Goal: Task Accomplishment & Management: Use online tool/utility

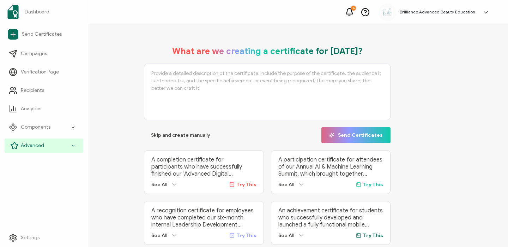
click at [36, 145] on span "Advanced" at bounding box center [32, 145] width 23 height 7
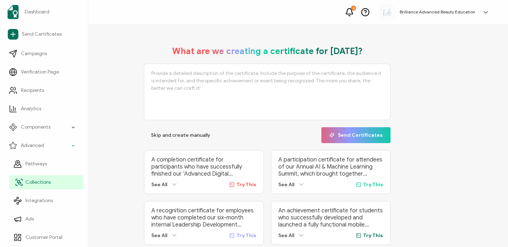
click at [49, 181] on span "Collections" at bounding box center [37, 181] width 25 height 7
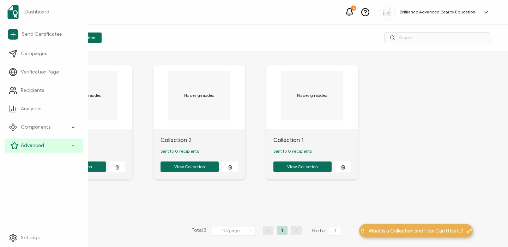
click at [14, 147] on icon at bounding box center [14, 145] width 7 height 7
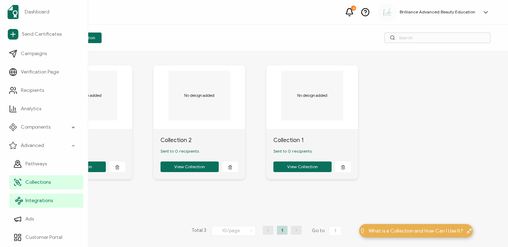
click at [27, 200] on span "Integrations" at bounding box center [39, 200] width 28 height 7
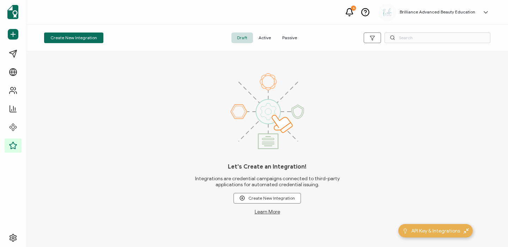
click at [407, 46] on div "Create New Integration Draft Active Passive" at bounding box center [266, 38] width 481 height 26
click at [412, 39] on input "text" at bounding box center [437, 37] width 106 height 11
click at [269, 38] on span "Active" at bounding box center [265, 37] width 24 height 11
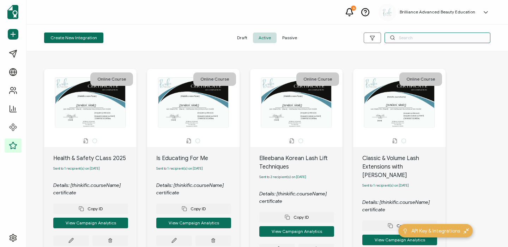
click at [405, 36] on input "text" at bounding box center [437, 37] width 106 height 11
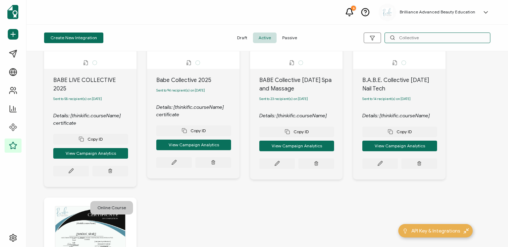
scroll to position [81, 0]
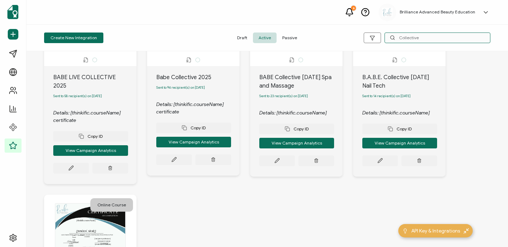
type input "Collective"
click at [75, 167] on div "BABE LIVE COLLECTIVE 2025 Sent to 58 recipient(s) on October 01, 2025 Details: …" at bounding box center [90, 125] width 92 height 118
click at [74, 163] on button at bounding box center [71, 168] width 36 height 11
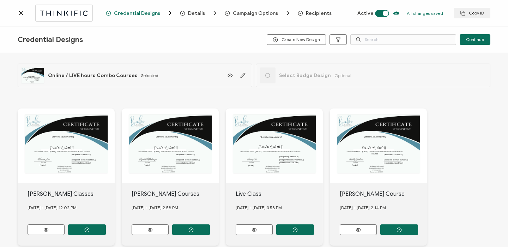
click at [310, 12] on span "Recipients" at bounding box center [319, 13] width 26 height 5
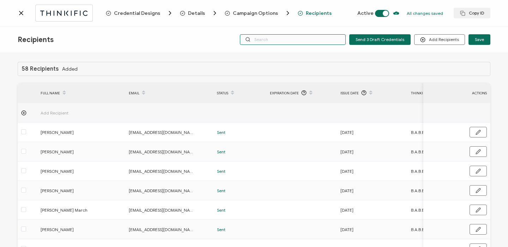
click at [309, 42] on input "text" at bounding box center [293, 39] width 106 height 11
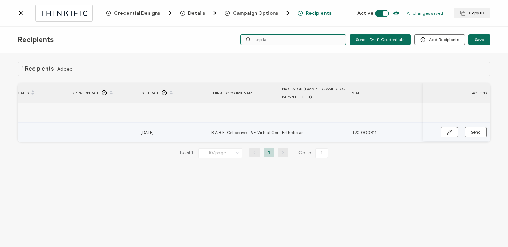
scroll to position [0, 407]
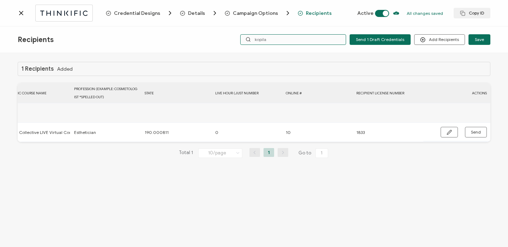
type input "kopila"
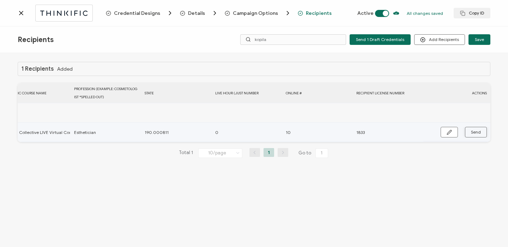
click at [475, 131] on span "Send" at bounding box center [476, 132] width 10 height 4
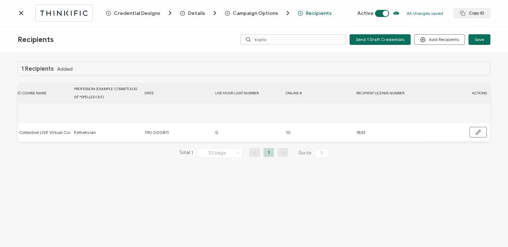
click at [19, 7] on div at bounding box center [62, 13] width 88 height 17
click at [19, 11] on icon at bounding box center [21, 13] width 7 height 7
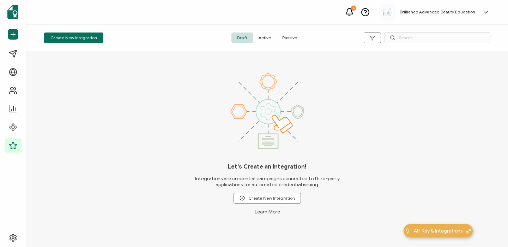
click at [267, 34] on span "Active" at bounding box center [265, 37] width 24 height 11
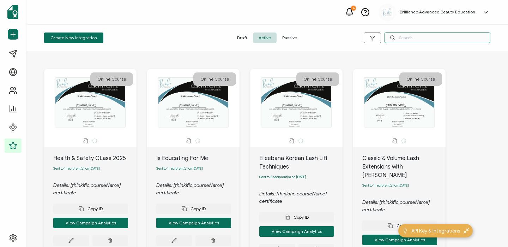
click at [417, 38] on input "text" at bounding box center [437, 37] width 106 height 11
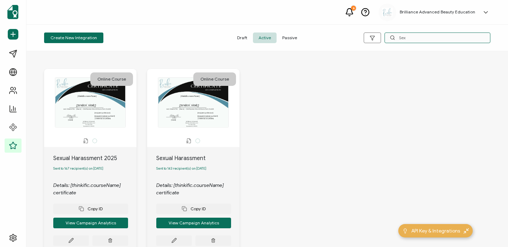
scroll to position [48, 0]
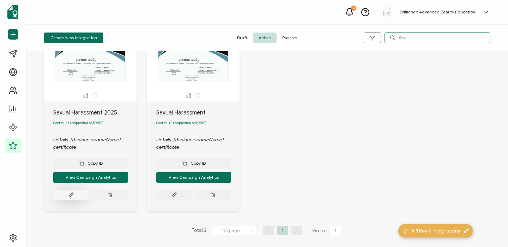
type input "Sex"
click at [80, 195] on button at bounding box center [71, 194] width 36 height 11
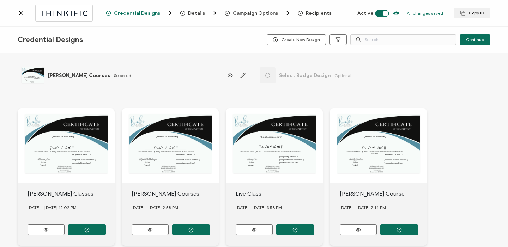
click at [310, 11] on span "Recipients" at bounding box center [319, 13] width 26 height 5
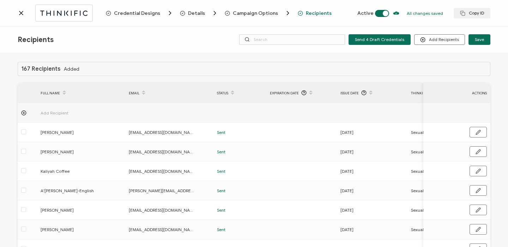
click at [23, 11] on icon at bounding box center [21, 13] width 7 height 7
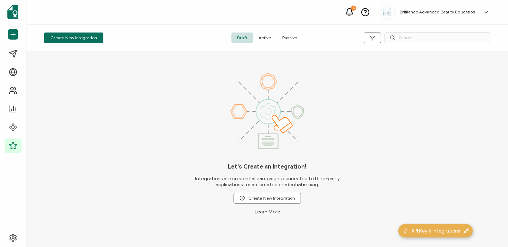
click at [266, 39] on span "Active" at bounding box center [265, 37] width 24 height 11
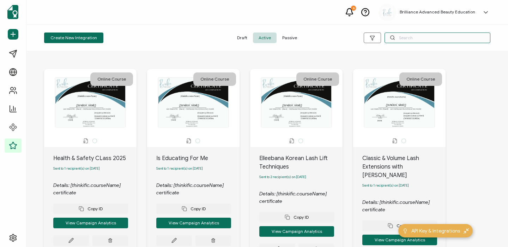
click at [413, 35] on input "text" at bounding box center [437, 37] width 106 height 11
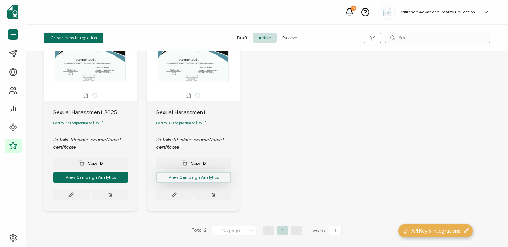
scroll to position [48, 0]
type input "Sex"
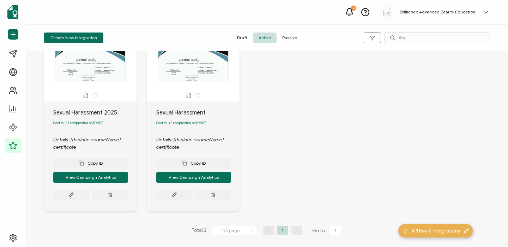
click at [174, 186] on div "Copy ID View Campaign Analytics" at bounding box center [193, 175] width 75 height 49
click at [173, 198] on button at bounding box center [174, 194] width 36 height 11
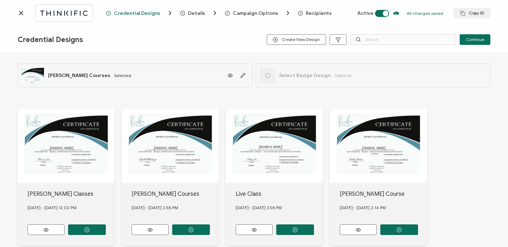
click at [322, 13] on span "Recipients" at bounding box center [319, 13] width 26 height 5
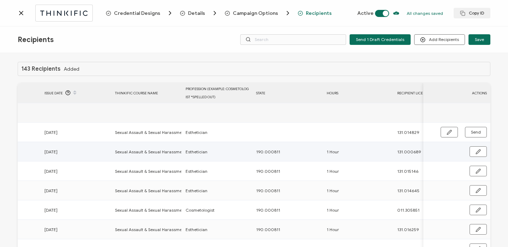
scroll to position [0, 339]
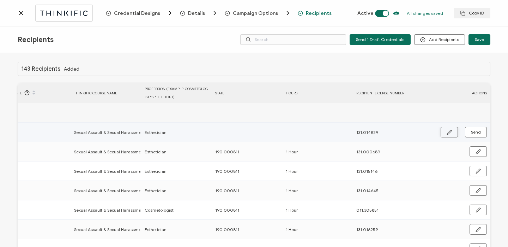
click at [442, 134] on button "button" at bounding box center [449, 132] width 17 height 11
click at [244, 132] on input "text" at bounding box center [246, 132] width 62 height 11
type input "1"
type input "19"
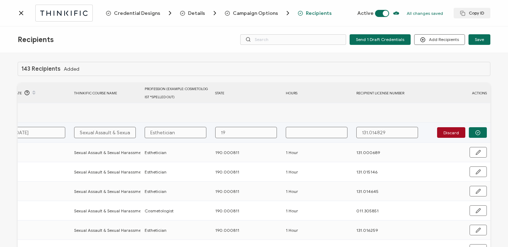
type input "19"
type input "190"
type input "190."
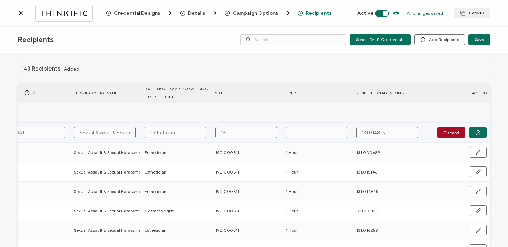
type input "190.0"
type input "190.00"
type input "190.000"
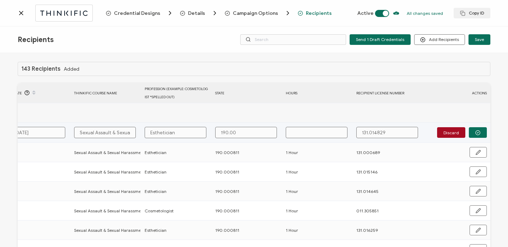
type input "190.000"
type input "190.0008"
type input "190.00081"
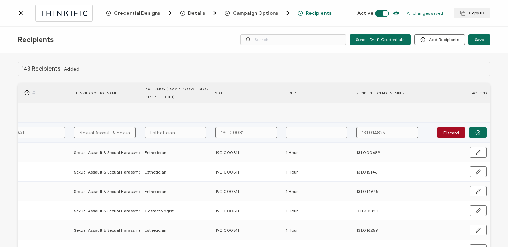
type input "190.000811"
type input "1"
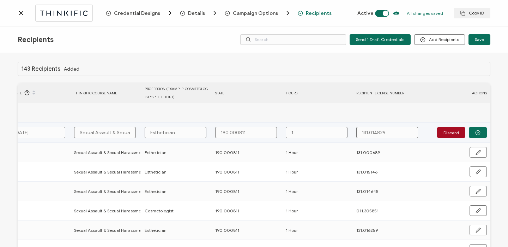
type input "1"
type input "1 H"
type input "1 Ho"
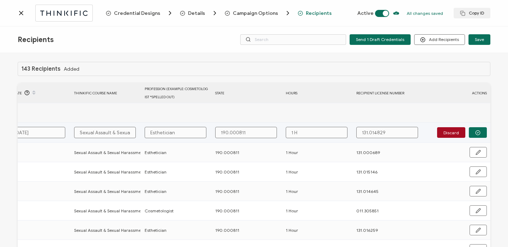
type input "1 Ho"
type input "1 Hou"
type input "1 Hour"
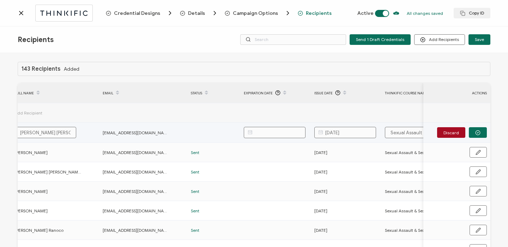
scroll to position [0, 0]
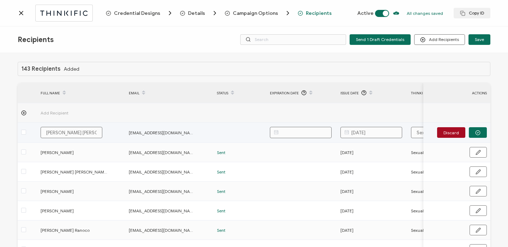
type input "1 Hour"
drag, startPoint x: 67, startPoint y: 133, endPoint x: 81, endPoint y: 132, distance: 14.1
click at [81, 132] on input "Tameisha Brown Tameisha Brown" at bounding box center [72, 132] width 62 height 11
type input "Tameisha Brown"
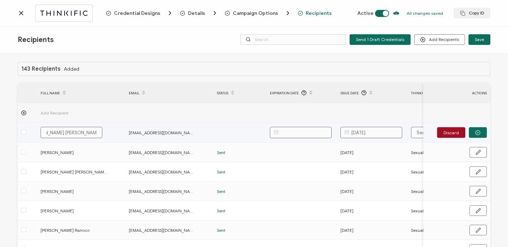
type input "Tameisha Brown"
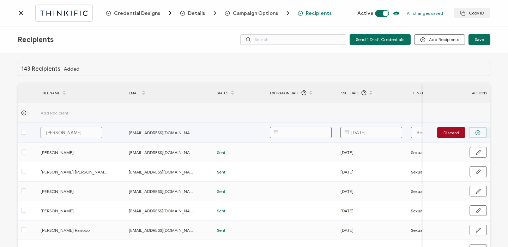
click at [471, 131] on button "button" at bounding box center [478, 132] width 18 height 11
click at [479, 131] on div "Discard" at bounding box center [456, 132] width 59 height 11
click at [474, 134] on span "Send" at bounding box center [476, 132] width 10 height 4
